Goal: Find specific fact: Find specific fact

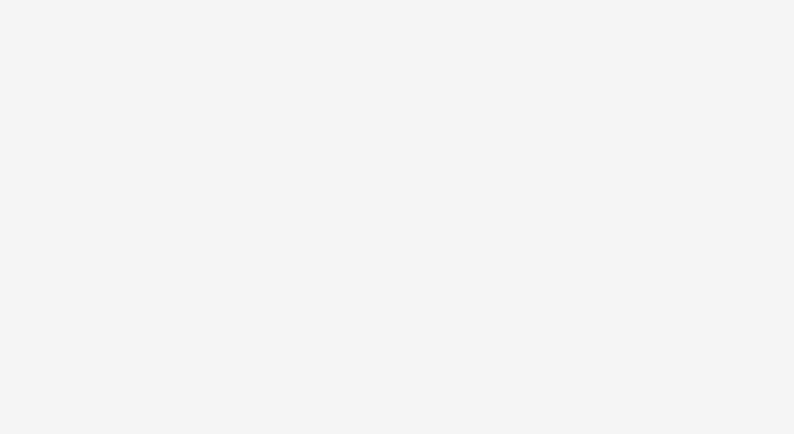
select select "2fc77e36-bb93-4aa3-9dff-dcb08e02eac6"
select select "aab7641c-3f90-4897-85be-a7af20797def"
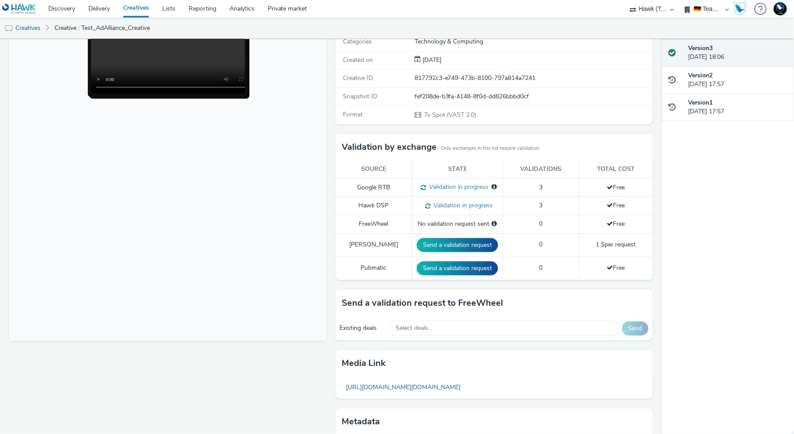
scroll to position [170, 0]
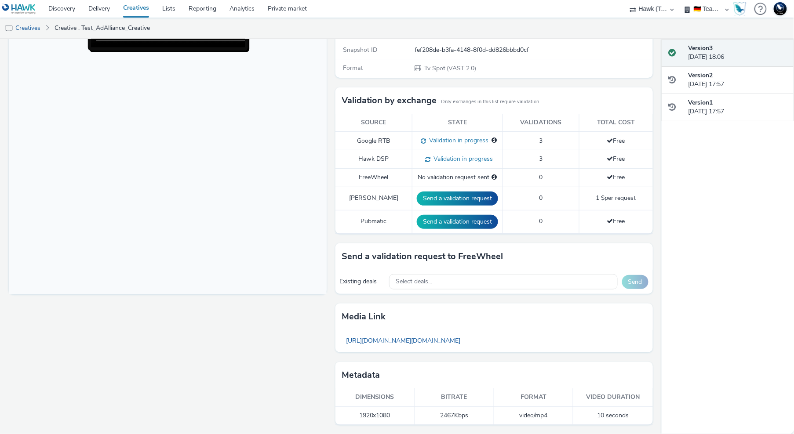
click at [532, 417] on td "video/mp4" at bounding box center [534, 416] width 80 height 18
click at [438, 412] on td "2467 Kbps" at bounding box center [455, 416] width 80 height 18
copy td "2467"
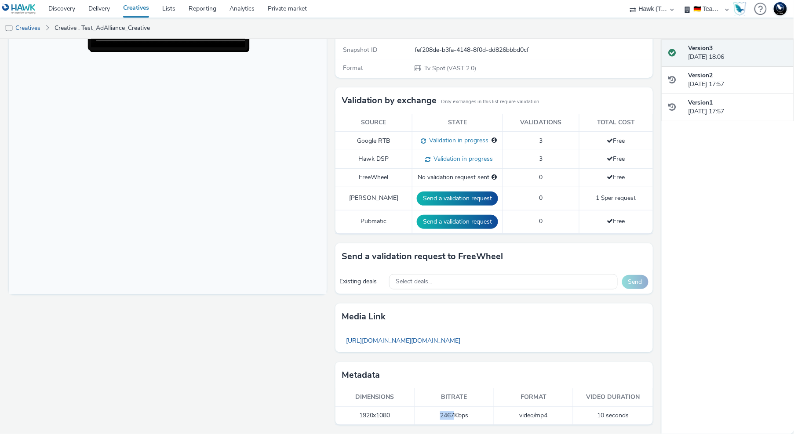
click at [445, 409] on td "2467 Kbps" at bounding box center [455, 416] width 80 height 18
drag, startPoint x: 427, startPoint y: 413, endPoint x: 479, endPoint y: 421, distance: 52.4
click at [479, 421] on td "2467 Kbps" at bounding box center [455, 416] width 80 height 18
copy td "2467 Kbps"
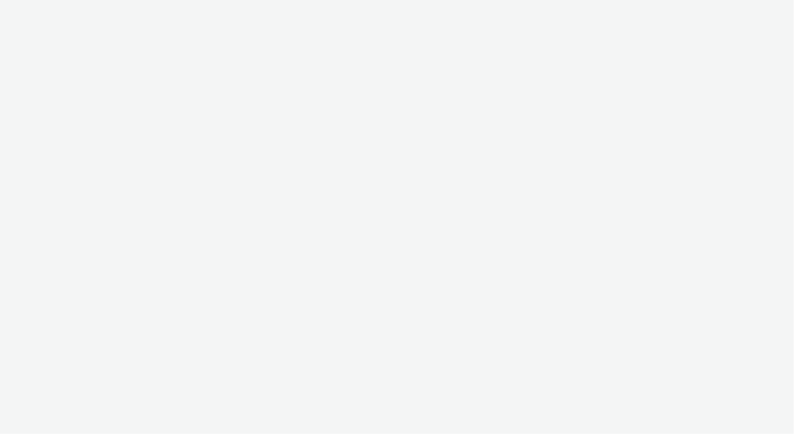
select select "2fc77e36-bb93-4aa3-9dff-dcb08e02eac6"
select select "aab7641c-3f90-4897-85be-a7af20797def"
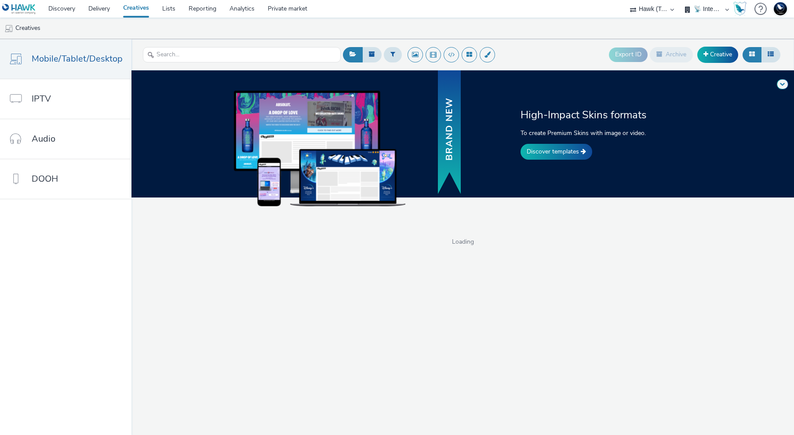
select select "2fc77e36-bb93-4aa3-9dff-dcb08e02eac6"
select select "2405a9d4-3350-4458-8d06-44f78962fa76"
